Goal: Transaction & Acquisition: Purchase product/service

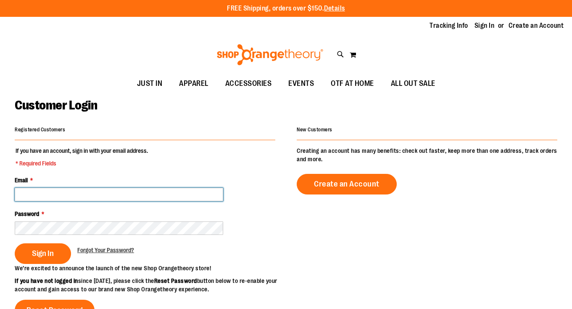
type input "**********"
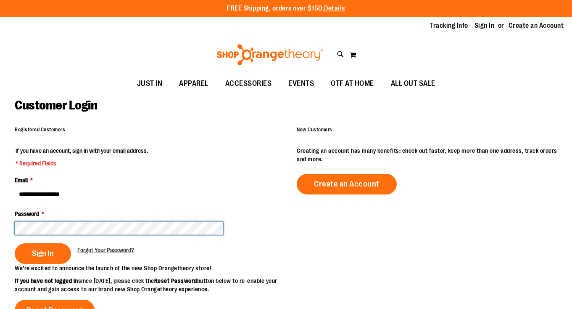
click at [42, 252] on button "Sign In" at bounding box center [43, 253] width 56 height 21
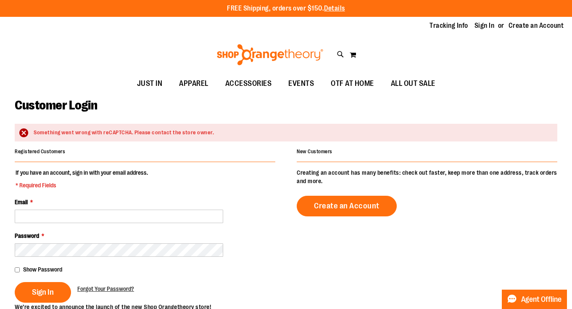
click at [72, 190] on fieldset "If you have an account, sign in with your email address. * Required Fields Emai…" at bounding box center [145, 235] width 261 height 134
click at [45, 215] on input "Email *" at bounding box center [119, 215] width 209 height 13
type input "**********"
click at [40, 292] on span "Sign In" at bounding box center [43, 291] width 22 height 9
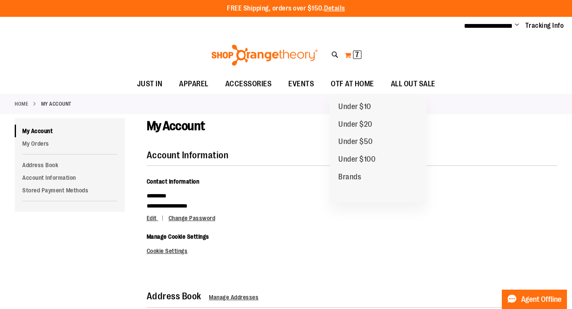
click at [352, 53] on button "My Cart 7 7 items" at bounding box center [353, 54] width 18 height 13
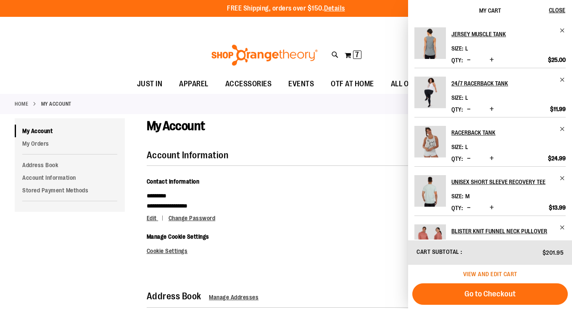
click at [478, 275] on span "View and edit cart" at bounding box center [490, 273] width 54 height 7
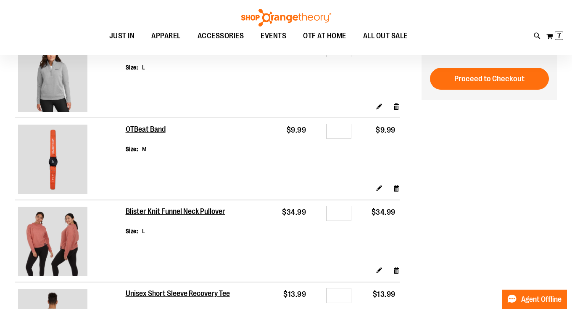
scroll to position [19, 0]
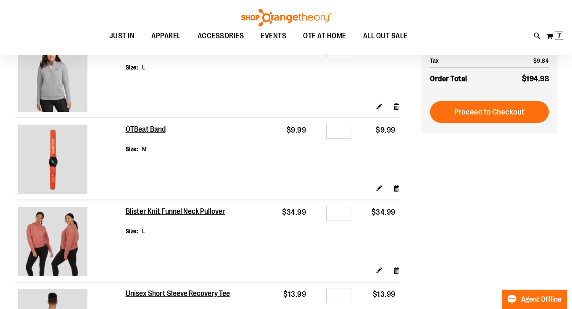
click at [497, 289] on div at bounding box center [286, 289] width 572 height 0
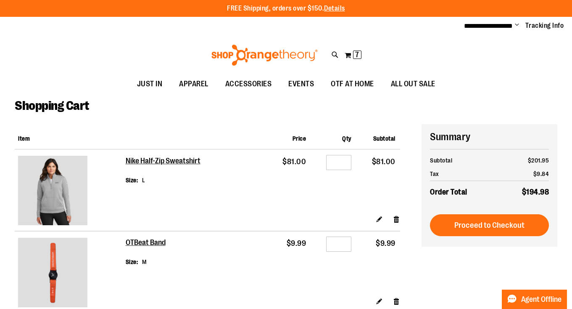
scroll to position [0, 0]
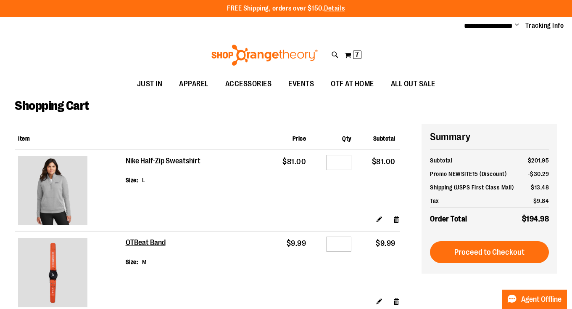
click at [442, 308] on div at bounding box center [286, 309] width 572 height 0
click at [337, 9] on link "Details" at bounding box center [334, 9] width 21 height 8
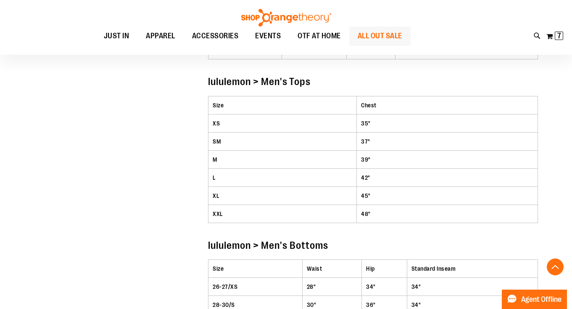
scroll to position [1716, 0]
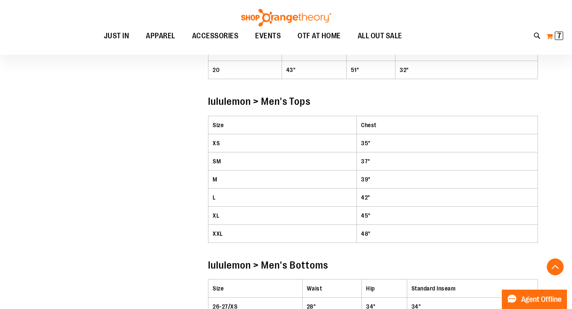
click at [559, 36] on span "7" at bounding box center [559, 36] width 4 height 8
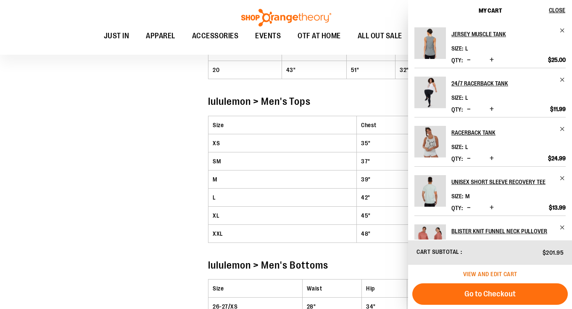
click at [504, 272] on span "View and edit cart" at bounding box center [490, 273] width 54 height 7
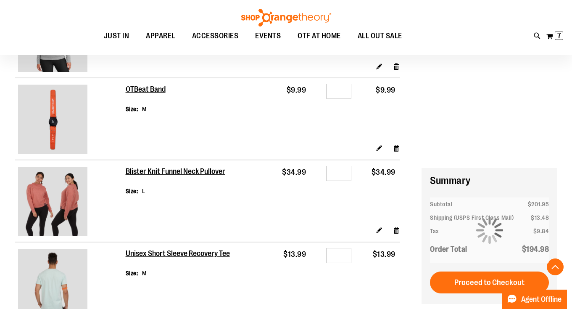
scroll to position [265, 0]
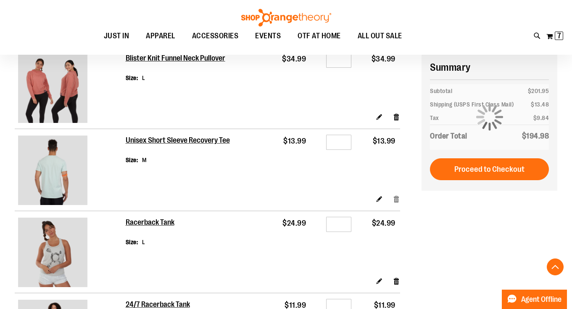
click at [395, 194] on link "Remove item" at bounding box center [396, 198] width 7 height 9
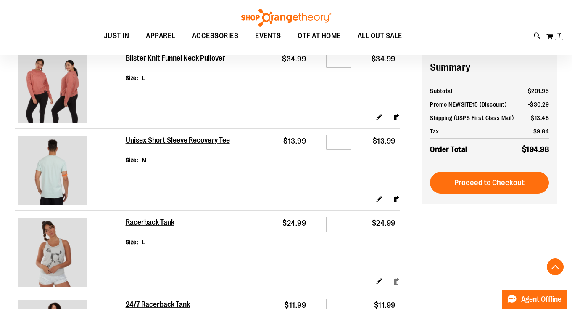
click at [396, 276] on link "Remove item" at bounding box center [396, 280] width 7 height 9
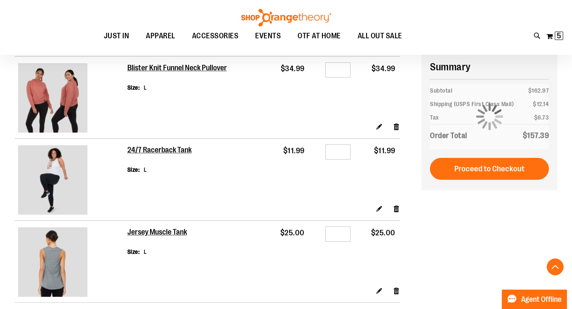
scroll to position [256, 0]
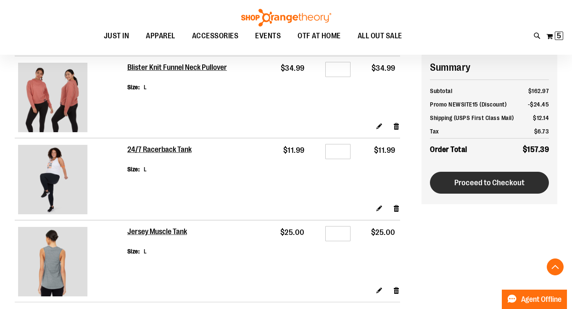
click at [486, 181] on span "Proceed to Checkout" at bounding box center [489, 182] width 70 height 9
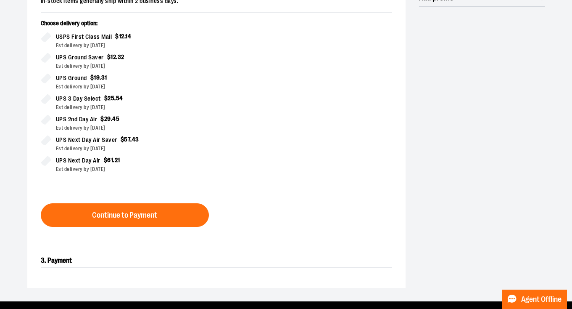
scroll to position [236, 0]
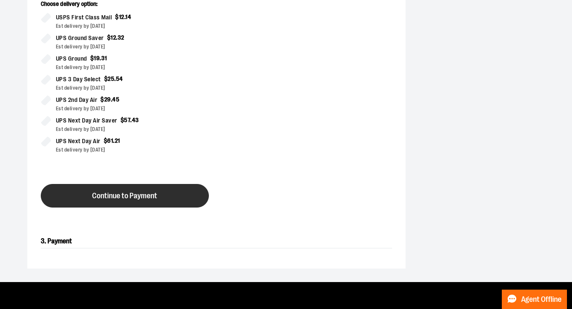
click at [143, 195] on span "Continue to Payment" at bounding box center [124, 196] width 65 height 8
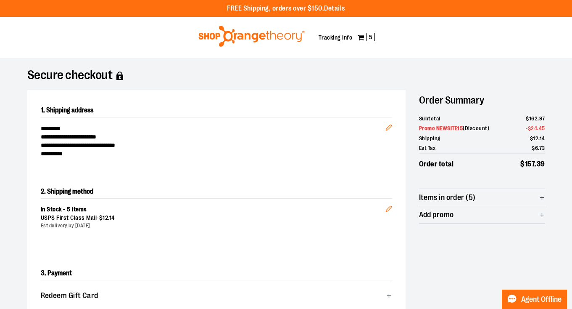
scroll to position [0, 0]
click at [541, 195] on icon "button" at bounding box center [542, 197] width 6 height 6
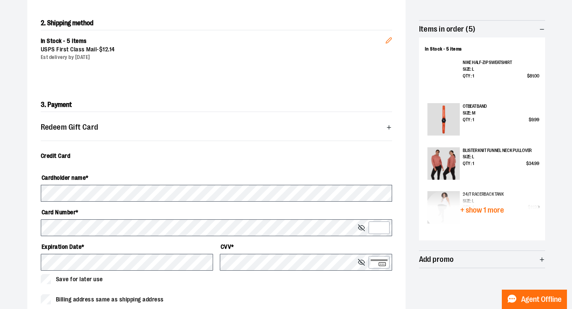
scroll to position [168, 0]
